Goal: Information Seeking & Learning: Learn about a topic

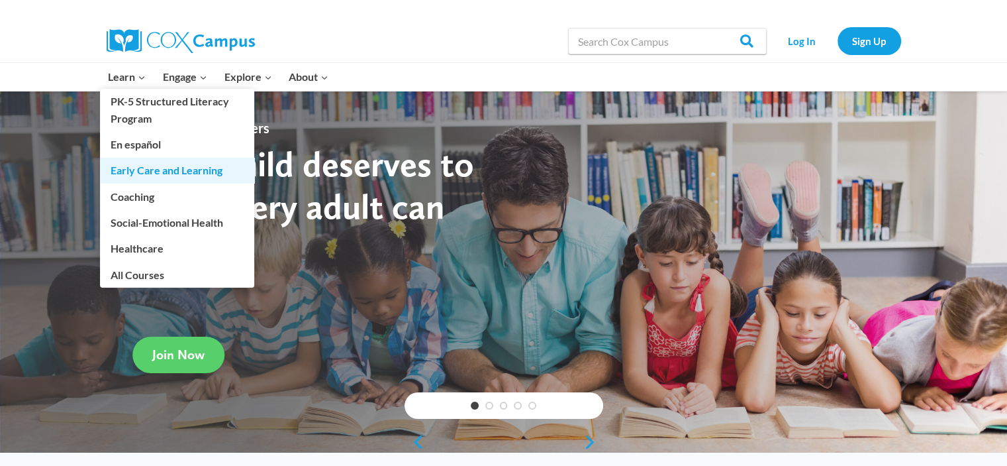
click at [141, 168] on link "Early Care and Learning" at bounding box center [177, 170] width 154 height 25
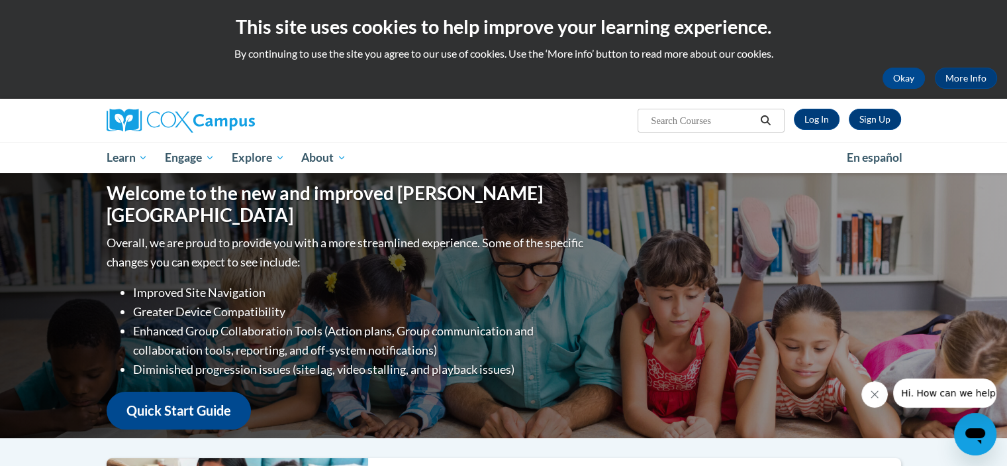
click at [693, 117] on input "Search..." at bounding box center [703, 121] width 106 height 16
click at [686, 123] on input "build my brain" at bounding box center [703, 121] width 106 height 16
click at [680, 119] on input "build my brain" at bounding box center [703, 121] width 106 height 16
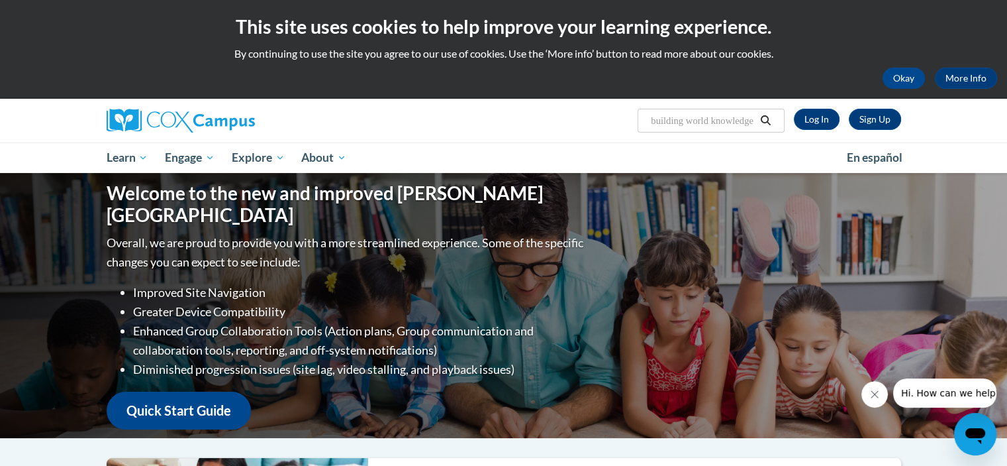
scroll to position [0, 5]
type input "building world knowledge"
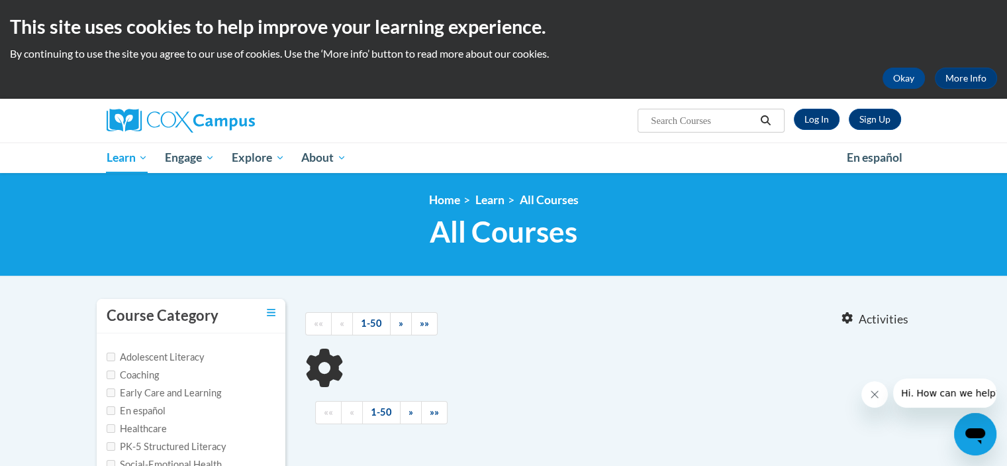
type input "build my brain"
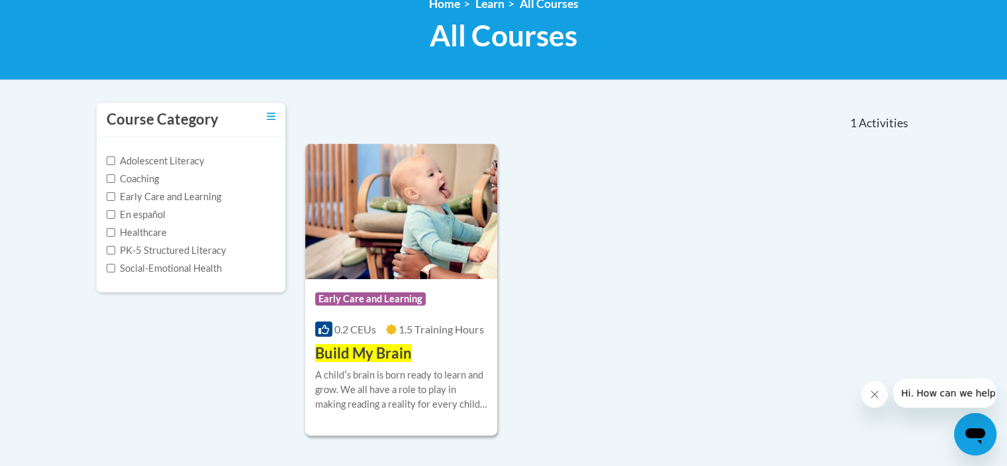
scroll to position [199, 0]
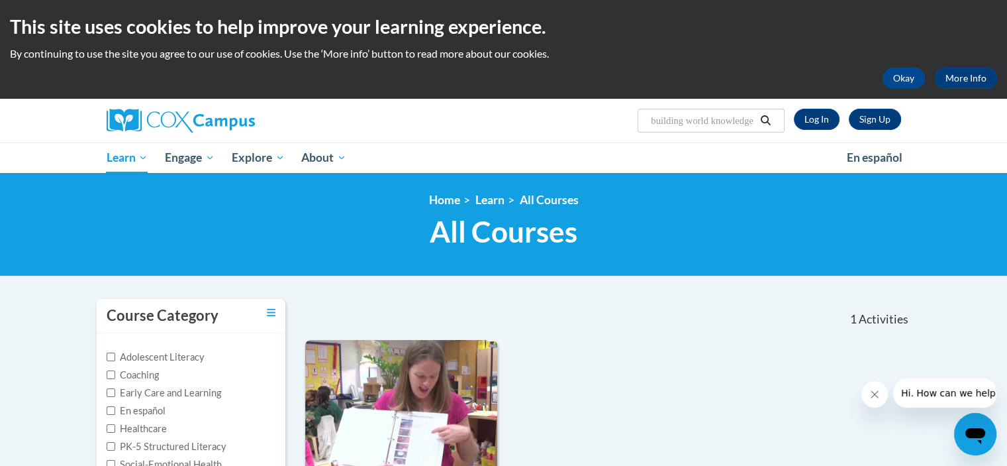
click at [705, 125] on input "building world knowledge" at bounding box center [703, 121] width 106 height 16
type input "foundations of learning"
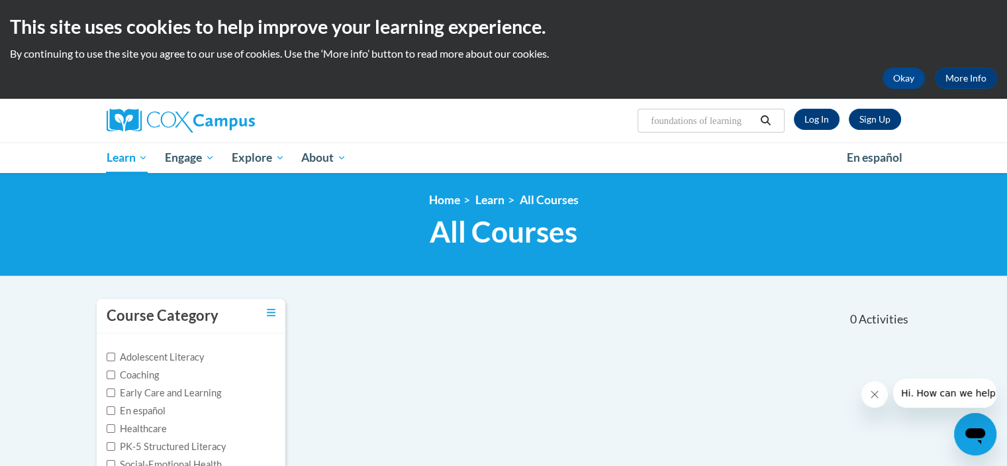
click at [750, 118] on input "foundations of learning" at bounding box center [703, 121] width 106 height 16
type input "foundations of learning to read"
click at [725, 114] on input "foundations of learning to read" at bounding box center [703, 121] width 106 height 16
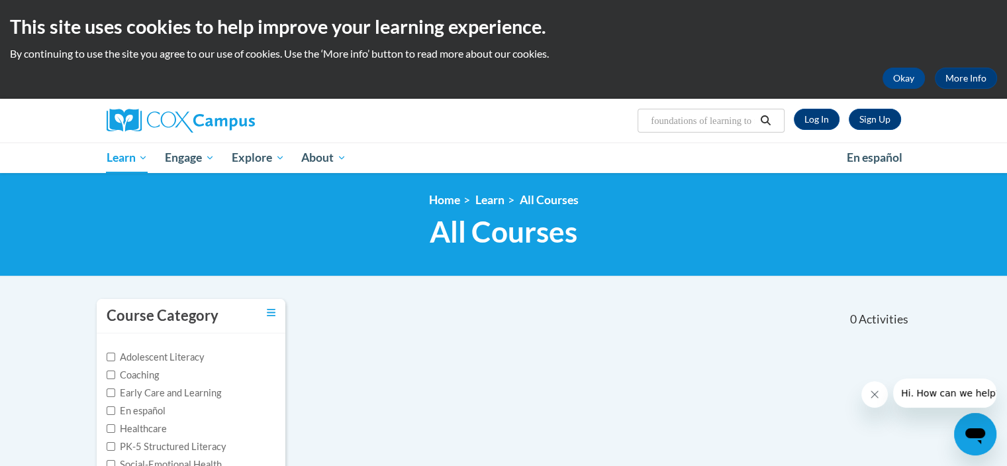
click at [725, 114] on input "foundations of learning to read" at bounding box center [703, 121] width 106 height 16
type input "rollins"
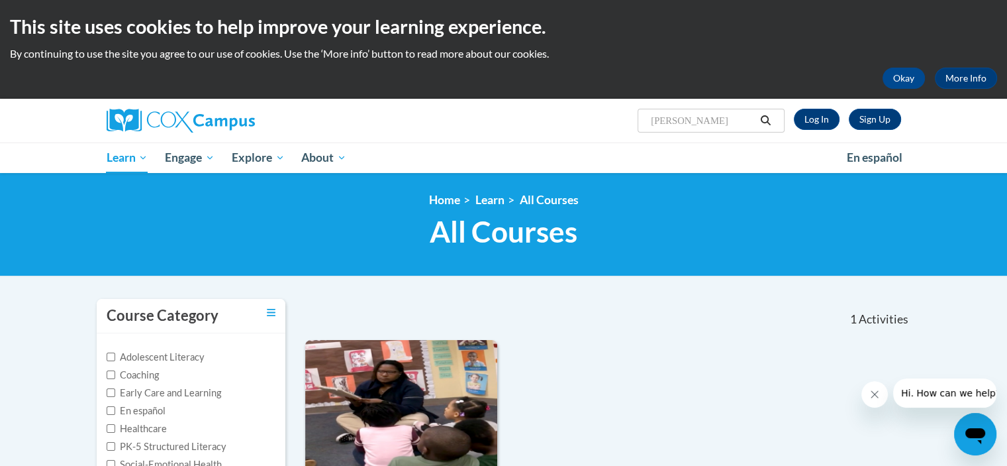
click at [670, 117] on input "rollins" at bounding box center [703, 121] width 106 height 16
type input "meaningful conversations"
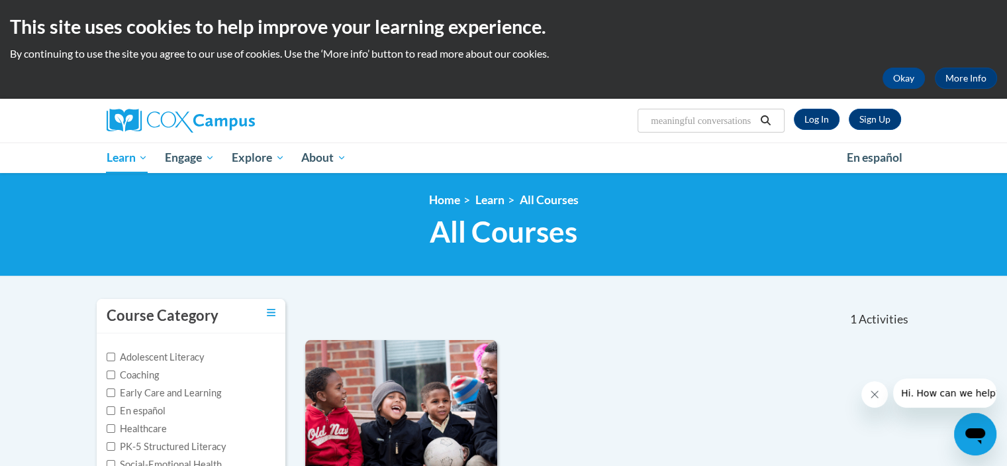
click at [703, 122] on input "meaningful conversations" at bounding box center [703, 121] width 106 height 16
click at [703, 123] on input "meaningful conversations" at bounding box center [703, 121] width 106 height 16
type input "power of language"
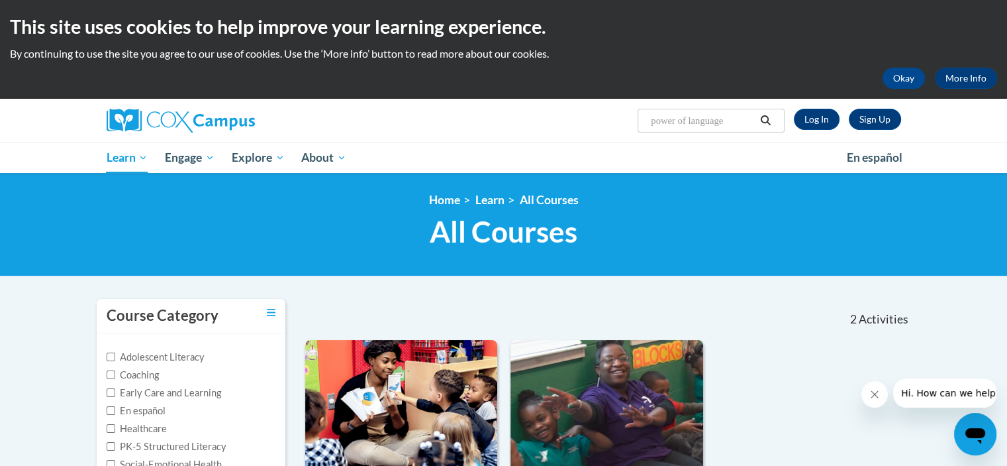
drag, startPoint x: 737, startPoint y: 116, endPoint x: 608, endPoint y: 127, distance: 128.9
click at [608, 127] on div "Sign Up Log In Search Search... power of language" at bounding box center [639, 116] width 543 height 34
type input "talk with me"
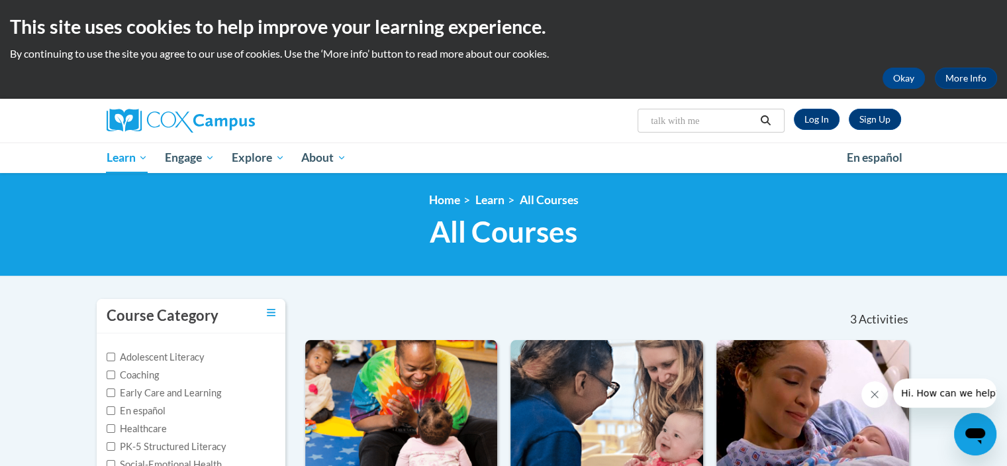
drag, startPoint x: 713, startPoint y: 115, endPoint x: 599, endPoint y: 92, distance: 116.1
click at [599, 106] on div "Sign Up Log In Search Search... talk with me" at bounding box center [639, 116] width 543 height 34
type input "sharing ideas through writing"
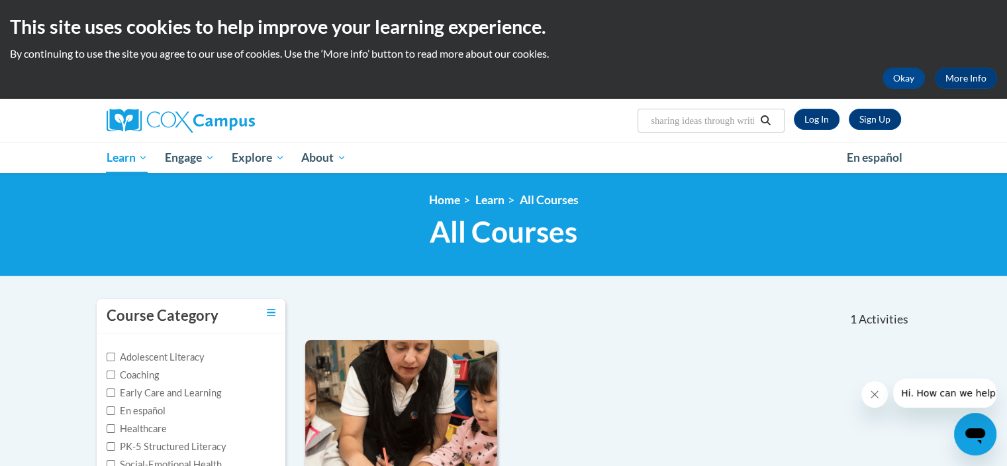
click at [706, 123] on input "sharing ideas through writing" at bounding box center [703, 121] width 106 height 16
type input "talk with me baby"
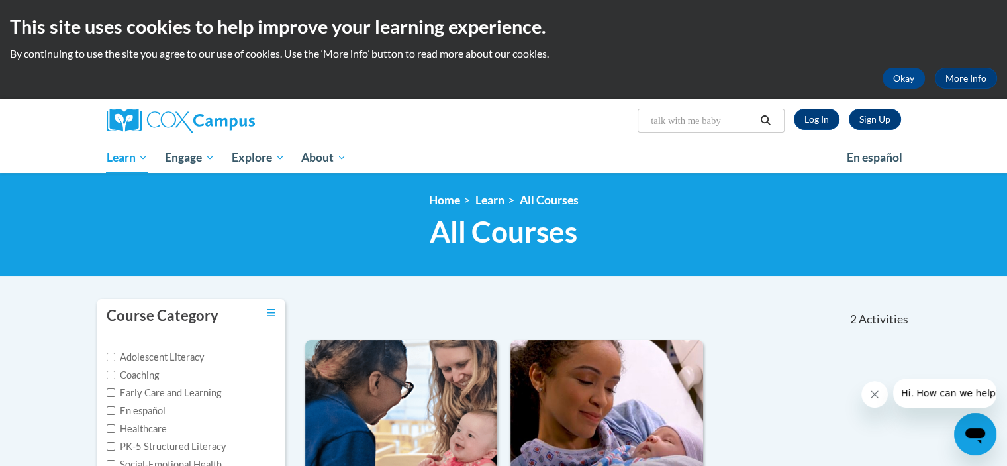
click at [689, 121] on input "talk with me baby" at bounding box center [703, 121] width 106 height 16
type input "transforming story time"
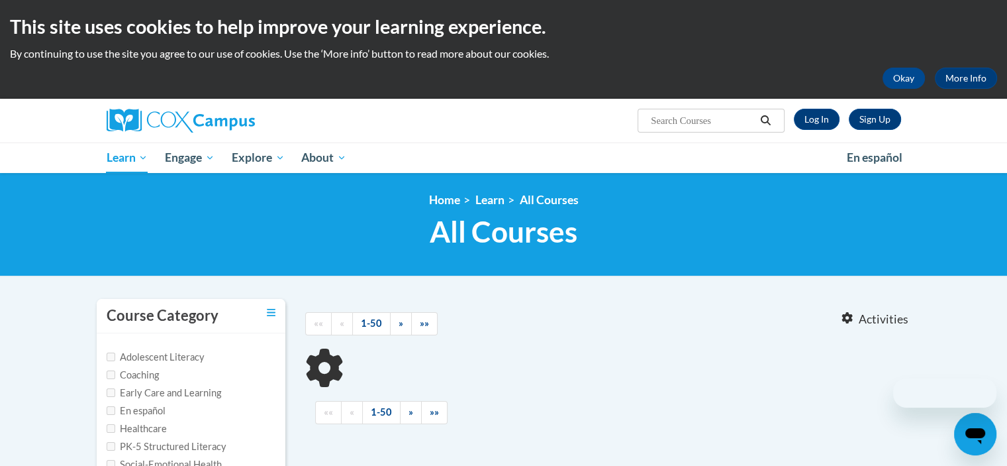
type input "transforming story time"
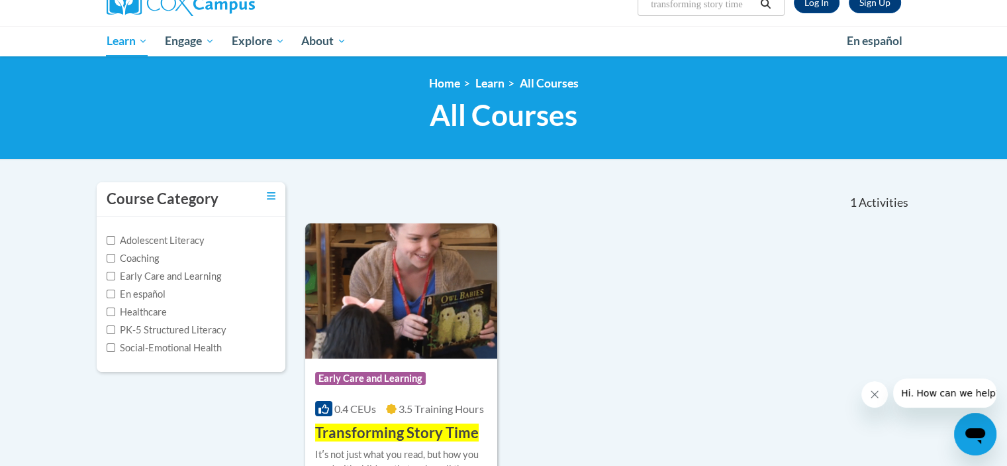
scroll to position [199, 0]
